Goal: Task Accomplishment & Management: Manage account settings

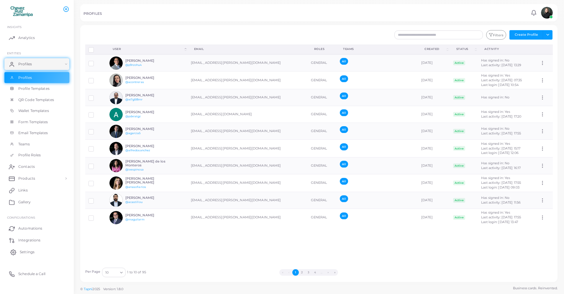
click at [29, 252] on span "Settings" at bounding box center [27, 251] width 15 height 5
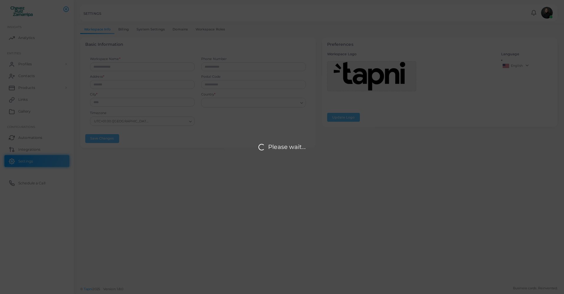
type input "******"
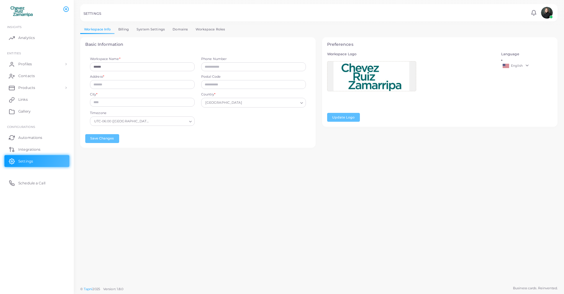
click at [123, 23] on div at bounding box center [282, 12] width 564 height 25
click at [123, 29] on link "Billing" at bounding box center [123, 29] width 18 height 9
